Goal: Navigation & Orientation: Find specific page/section

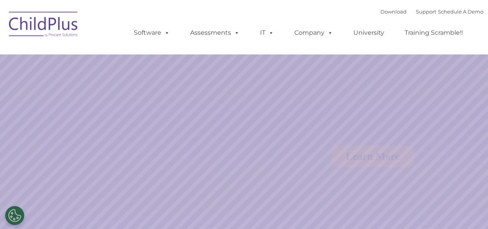
select select "MEDIUM"
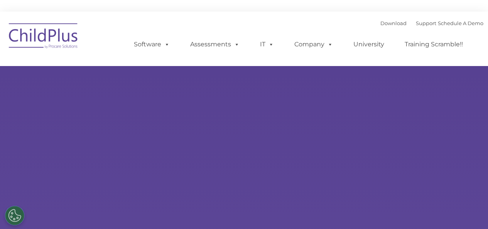
type input ""
select select "MEDIUM"
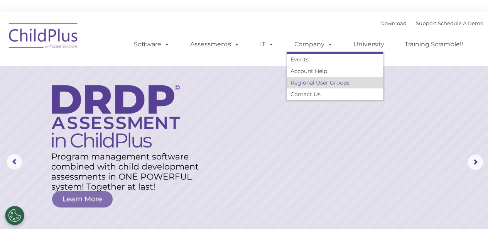
click at [306, 80] on link "Regional User Groups" at bounding box center [334, 83] width 96 height 12
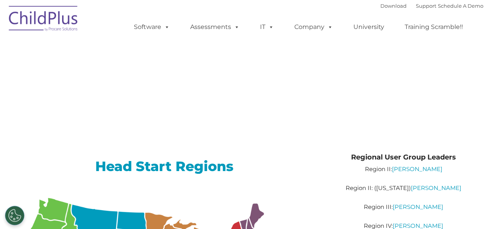
type input ""
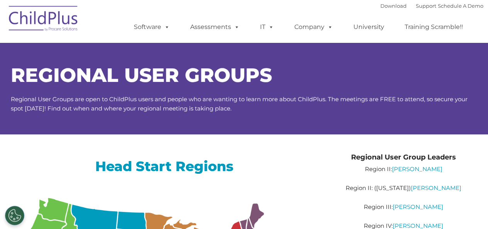
drag, startPoint x: 492, startPoint y: 45, endPoint x: 492, endPoint y: 14, distance: 31.2
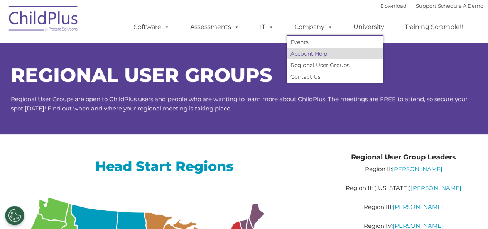
click at [307, 50] on link "Account Help" at bounding box center [334, 54] width 96 height 12
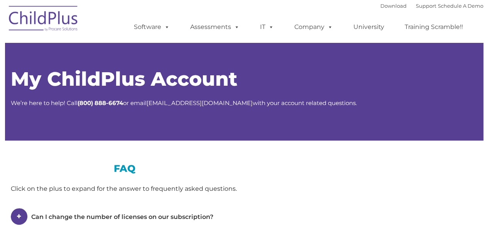
type input ""
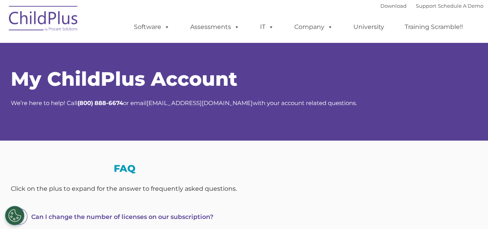
select select "MEDIUM"
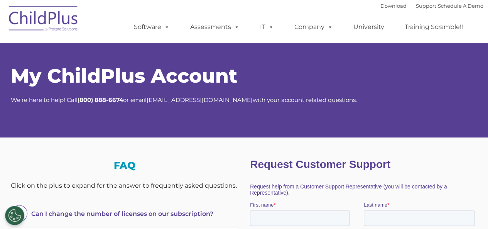
scroll to position [1, 0]
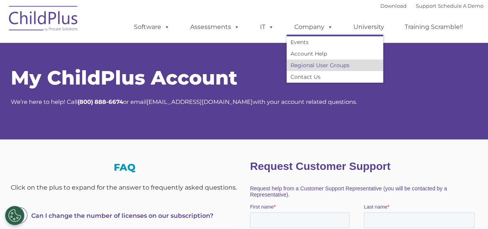
click at [308, 65] on link "Regional User Groups" at bounding box center [334, 65] width 96 height 12
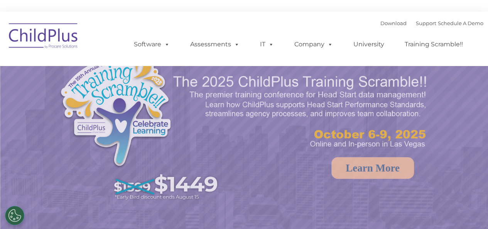
select select "MEDIUM"
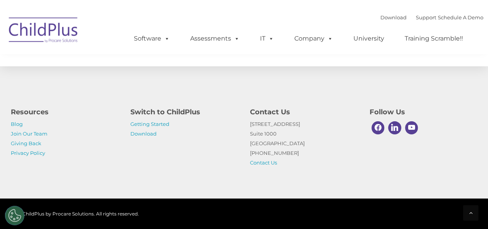
scroll to position [936, 0]
click at [150, 123] on link "Getting Started" at bounding box center [149, 124] width 39 height 6
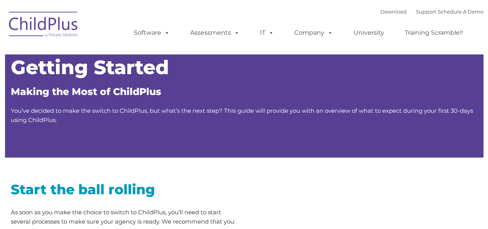
type input ""
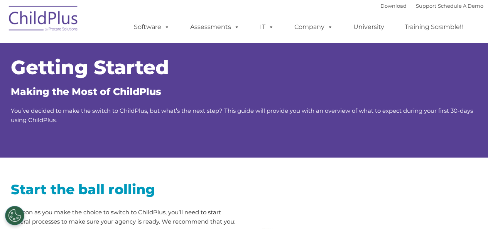
click at [59, 23] on img at bounding box center [43, 19] width 77 height 39
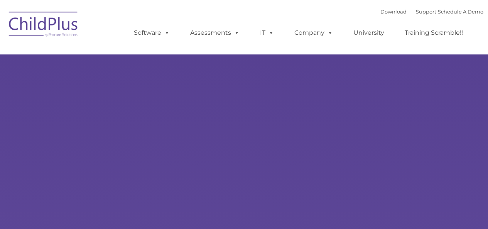
select select "MEDIUM"
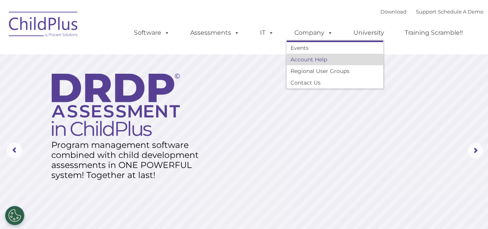
click at [306, 58] on link "Account Help" at bounding box center [334, 60] width 96 height 12
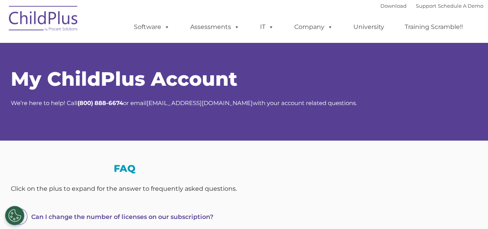
select select "MEDIUM"
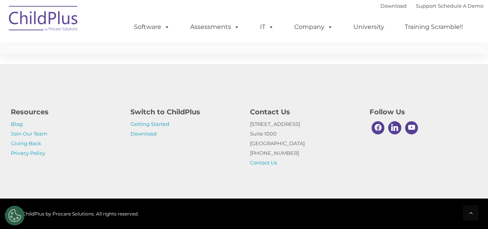
scroll to position [518, 0]
click at [38, 135] on link "Join Our Team" at bounding box center [29, 133] width 37 height 6
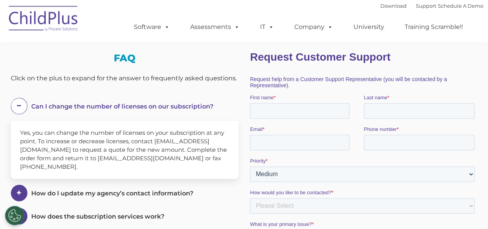
scroll to position [0, 0]
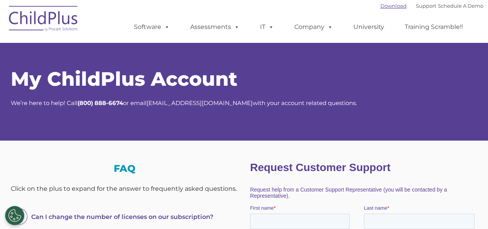
click at [388, 7] on link "Download" at bounding box center [393, 6] width 26 height 6
